Goal: Information Seeking & Learning: Learn about a topic

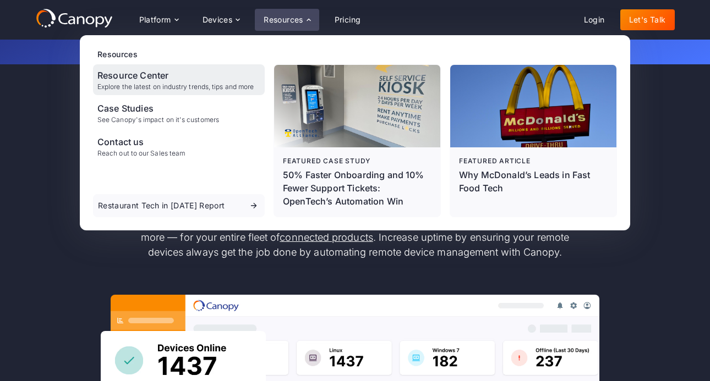
click at [152, 73] on div "Resource Center" at bounding box center [175, 75] width 156 height 13
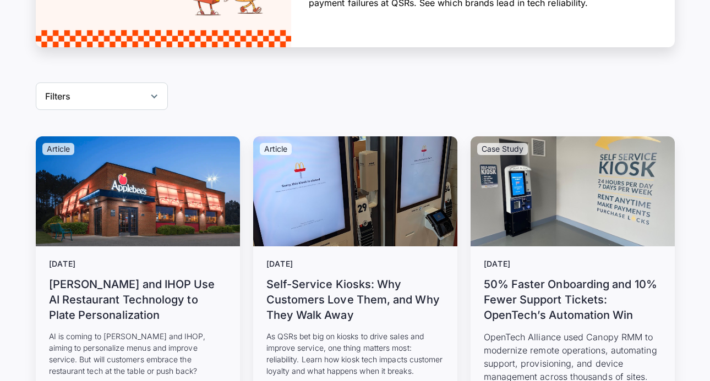
scroll to position [340, 0]
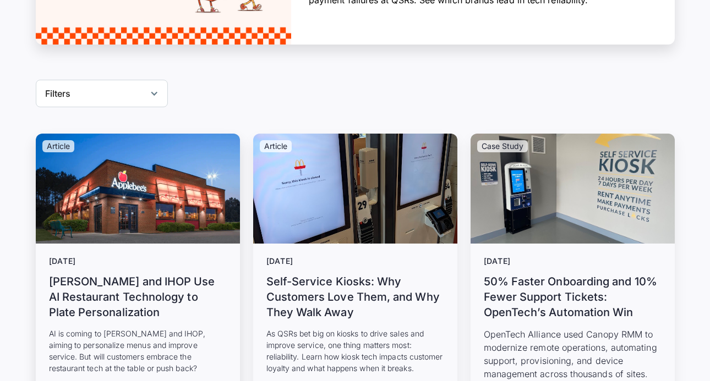
click at [161, 291] on h3 "Applebee’s and IHOP Use AI Restaurant Technology to Plate Personalization" at bounding box center [138, 297] width 178 height 46
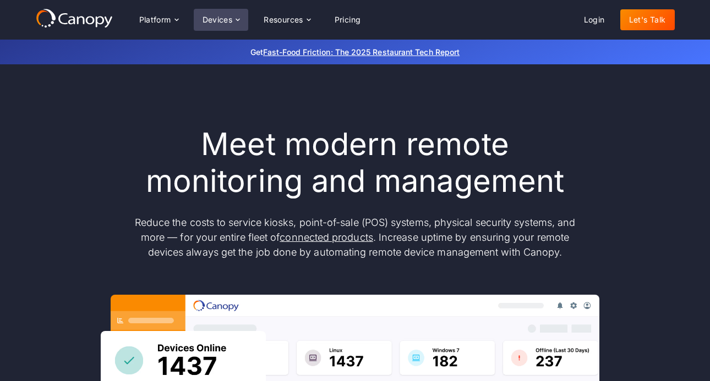
click at [221, 20] on div "Devices" at bounding box center [217, 20] width 30 height 8
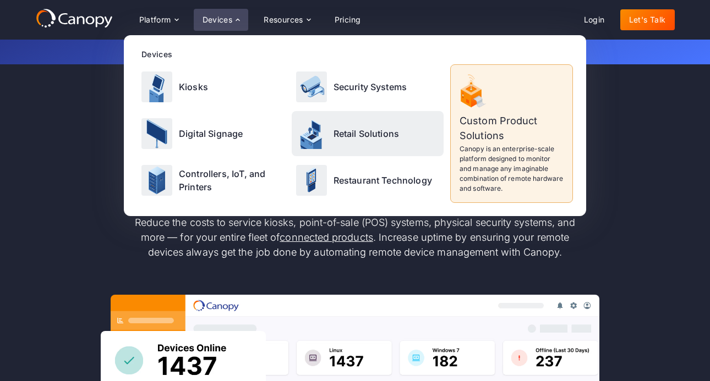
click at [326, 129] on div "Retail Solutions" at bounding box center [368, 133] width 152 height 45
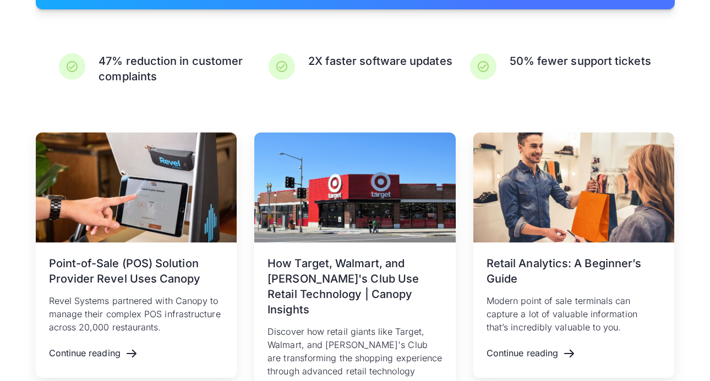
scroll to position [2122, 0]
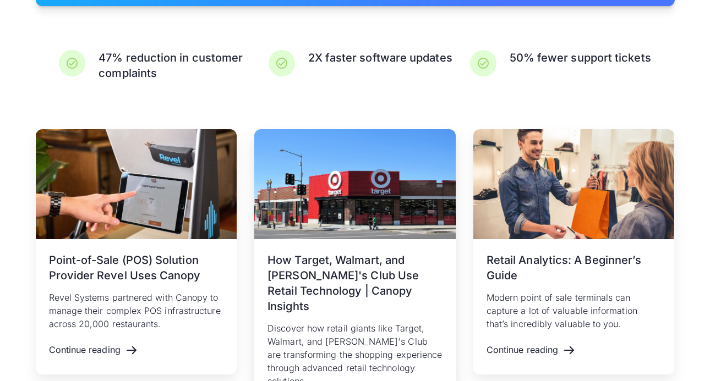
click at [334, 282] on h3 "How Target, Walmart, and [PERSON_NAME]'s Club Use Retail Technology | Canopy In…" at bounding box center [354, 283] width 175 height 62
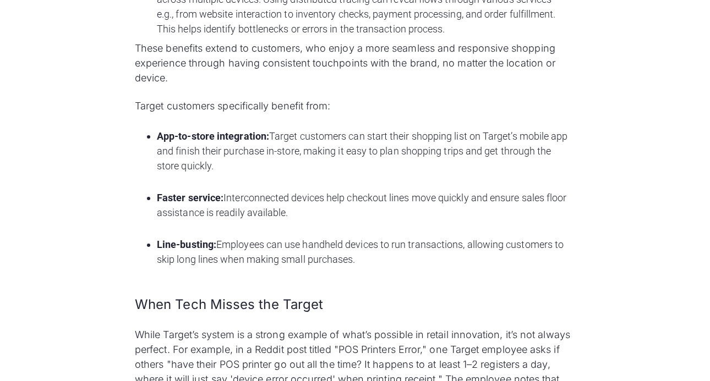
scroll to position [1075, 0]
